Goal: Task Accomplishment & Management: Manage account settings

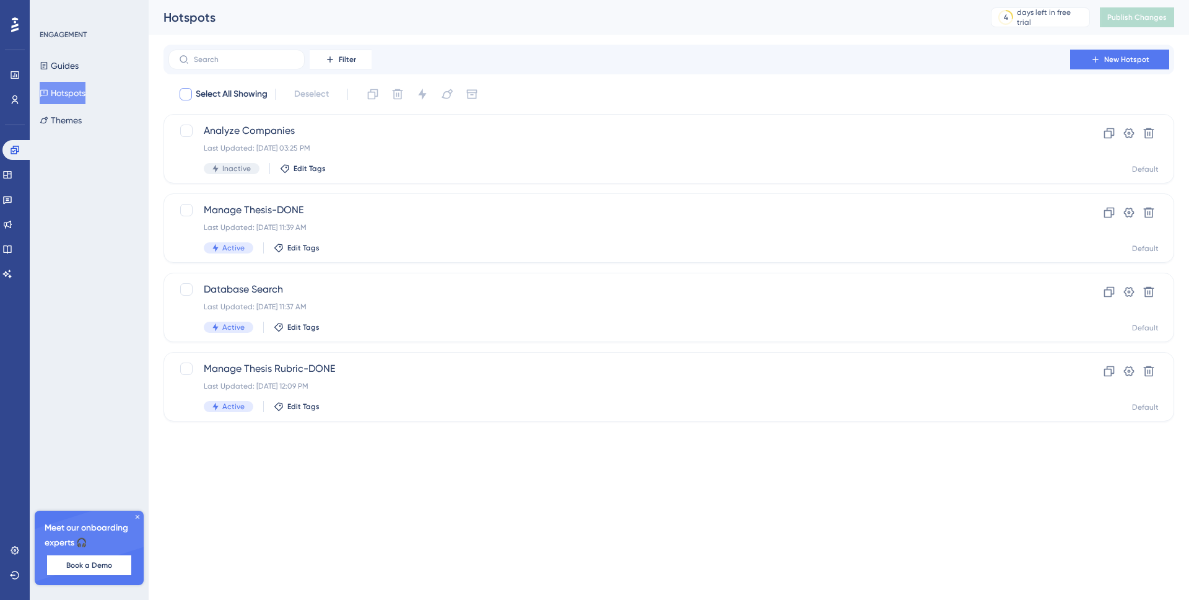
click at [183, 94] on div at bounding box center [186, 94] width 12 height 12
checkbox input "true"
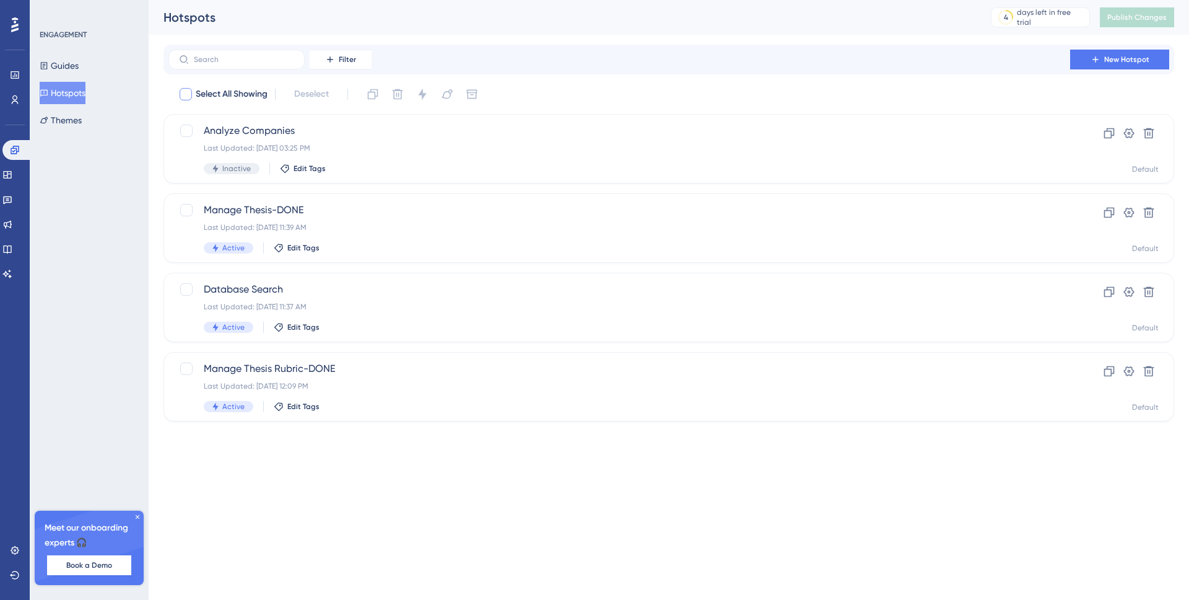
checkbox input "true"
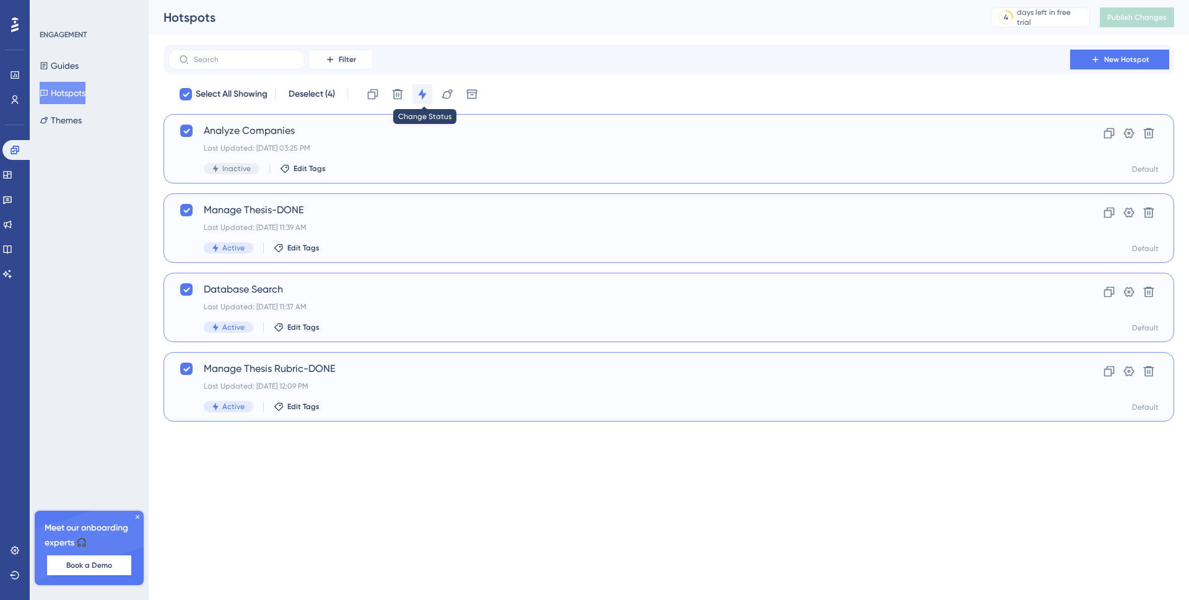
click at [424, 95] on icon at bounding box center [422, 94] width 8 height 11
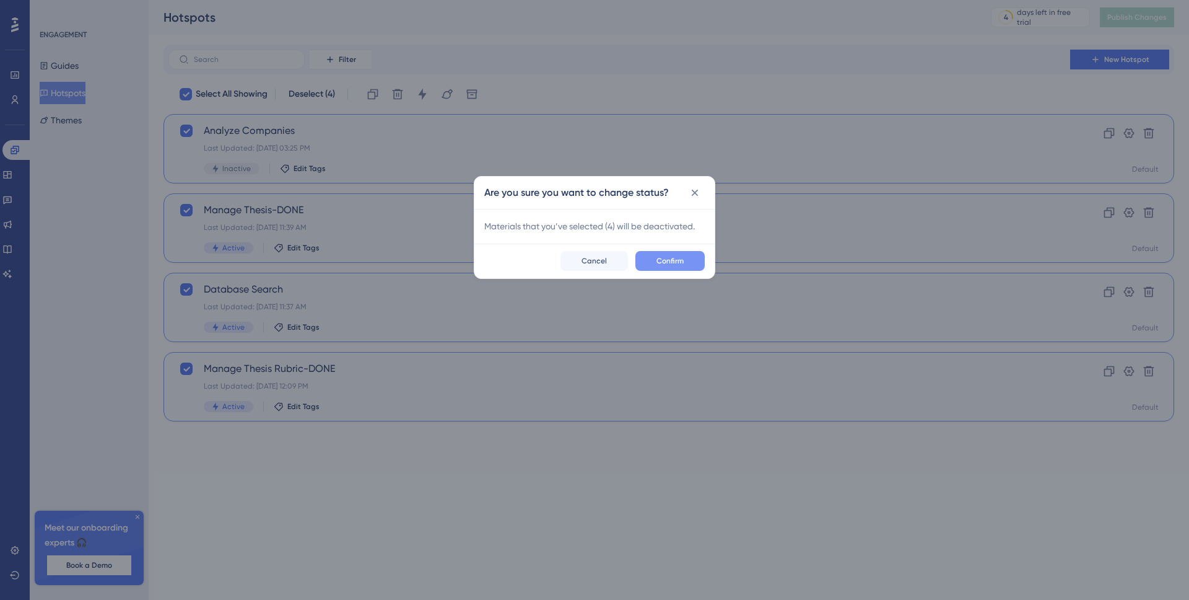
click at [663, 262] on span "Confirm" at bounding box center [670, 261] width 27 height 10
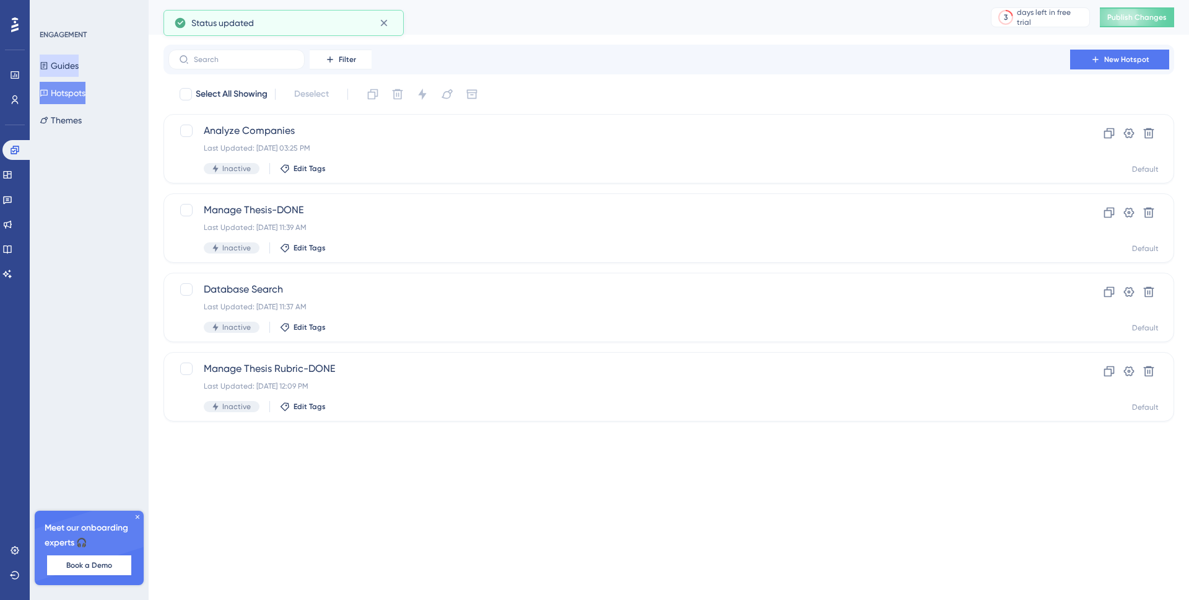
click at [69, 64] on button "Guides" at bounding box center [59, 66] width 39 height 22
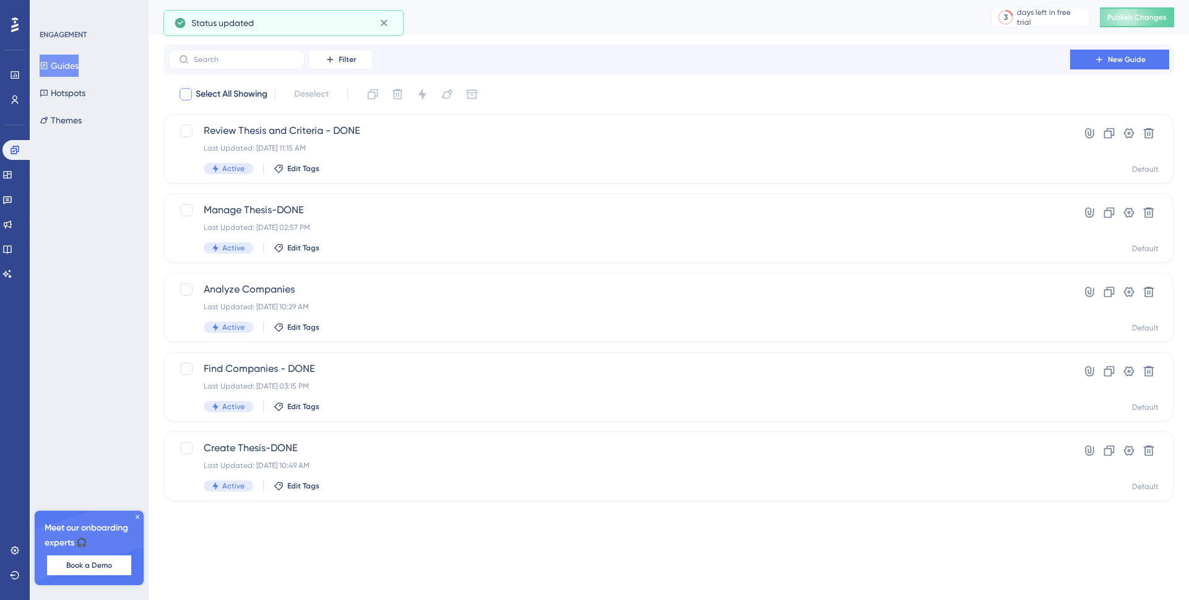
click at [185, 94] on div at bounding box center [186, 94] width 12 height 12
checkbox input "true"
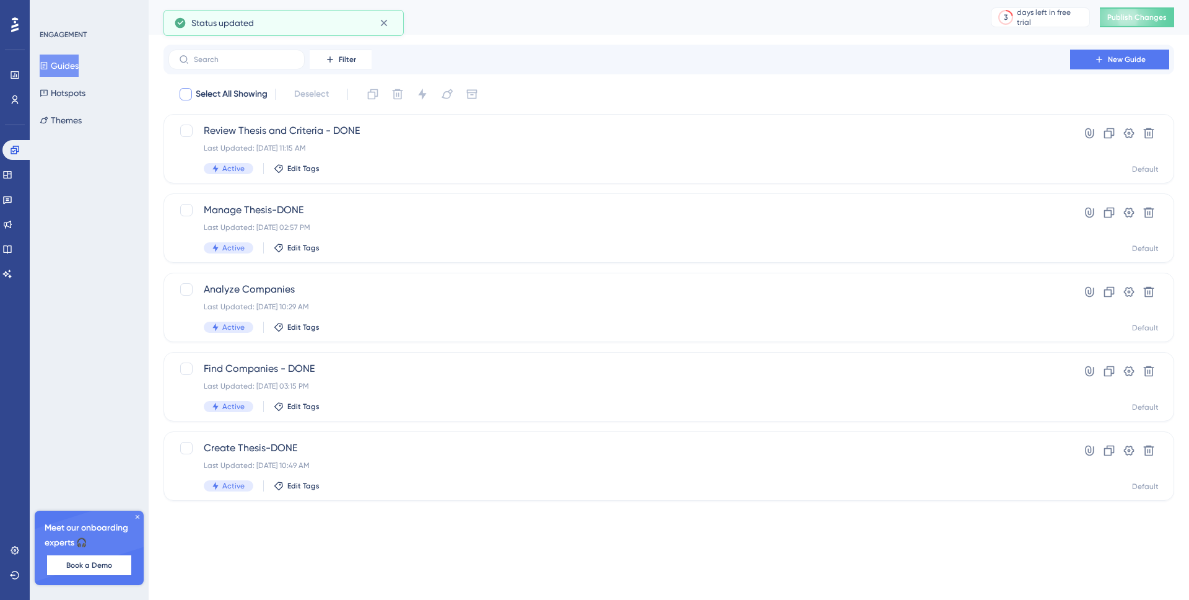
checkbox input "true"
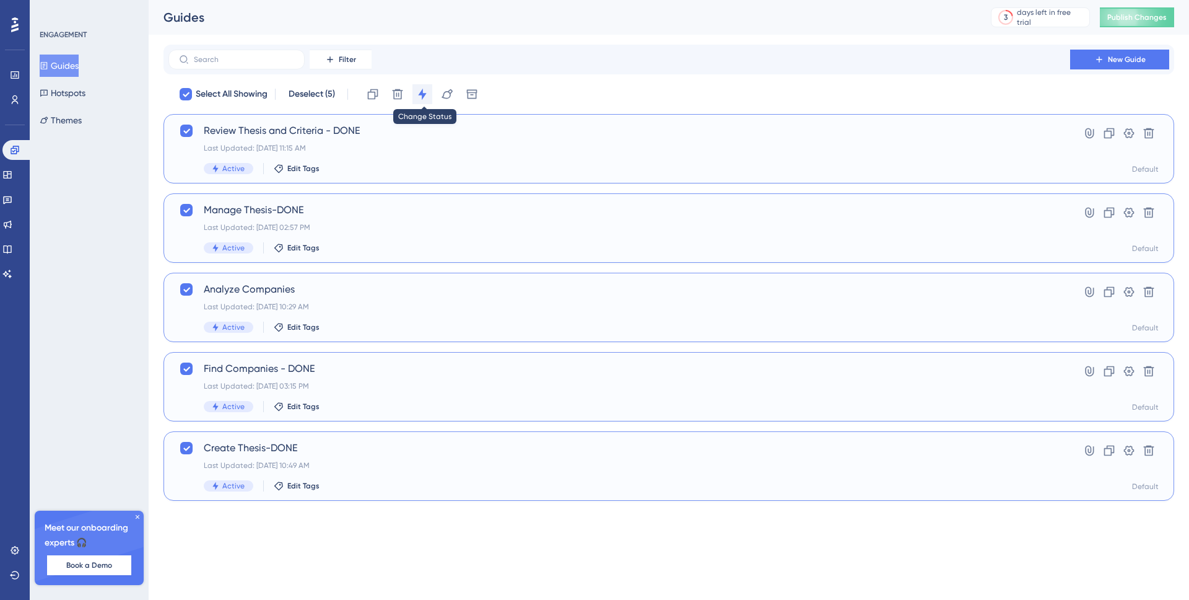
click at [421, 94] on icon at bounding box center [422, 94] width 8 height 11
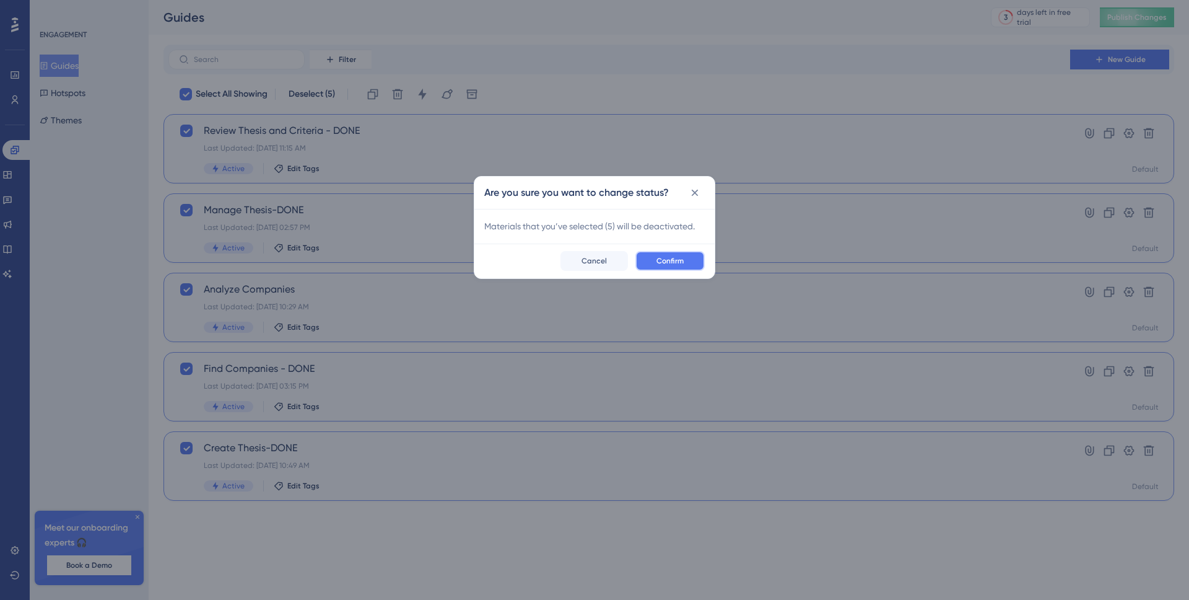
click at [670, 260] on span "Confirm" at bounding box center [670, 261] width 27 height 10
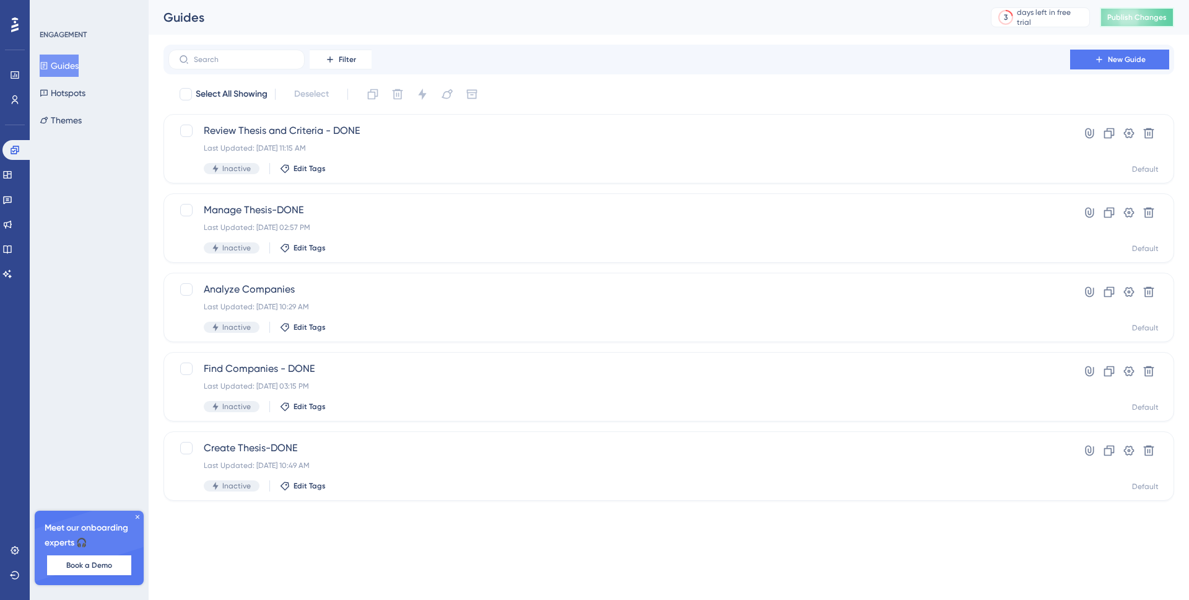
click at [1142, 12] on span "Publish Changes" at bounding box center [1137, 17] width 59 height 10
